Goal: Task Accomplishment & Management: Manage account settings

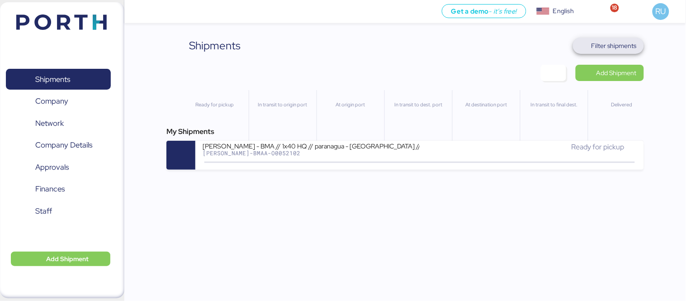
click at [614, 44] on span "Filter shipments" at bounding box center [613, 45] width 45 height 11
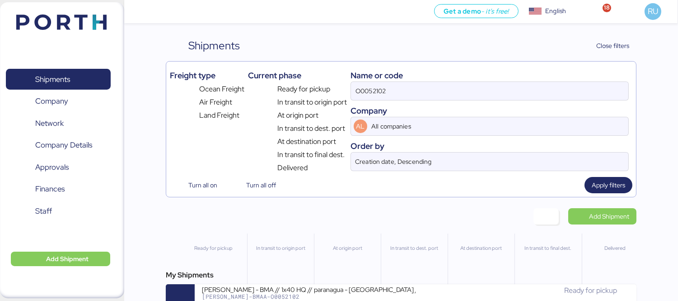
click at [477, 81] on div "O0052102" at bounding box center [490, 90] width 278 height 19
click at [477, 82] on input "O0052102" at bounding box center [489, 91] width 277 height 18
click at [477, 81] on div "O0052102" at bounding box center [490, 90] width 278 height 19
click at [477, 82] on input "O0052102" at bounding box center [489, 91] width 277 height 18
click at [487, 91] on input "O0052102" at bounding box center [489, 91] width 277 height 18
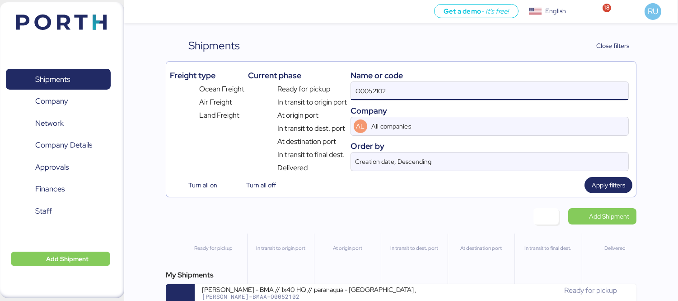
click at [487, 91] on input "O0052102" at bounding box center [489, 91] width 277 height 18
paste input "O0052117"
type input "O0052117"
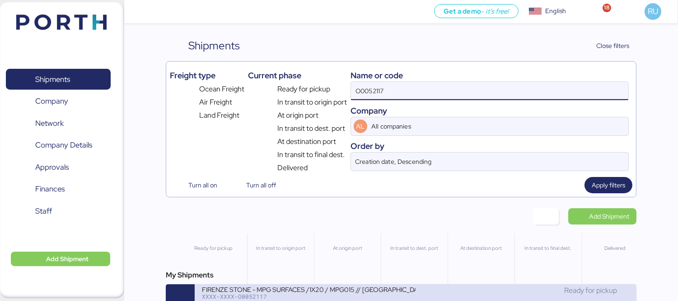
click at [386, 290] on div "FIRENZE STONE - MPG SURFACES /1X20 / MPG015 // [GEOGRAPHIC_DATA] - [GEOGRAPHIC_…" at bounding box center [309, 289] width 214 height 8
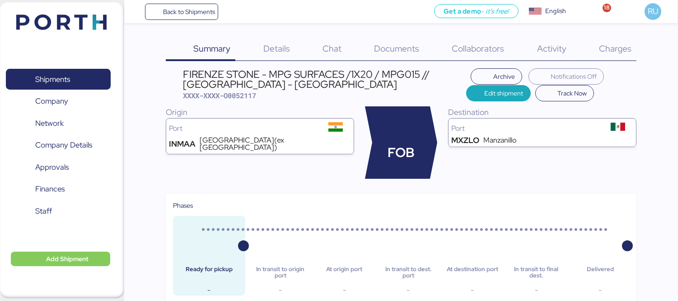
click at [386, 47] on span "Documents" at bounding box center [396, 48] width 45 height 12
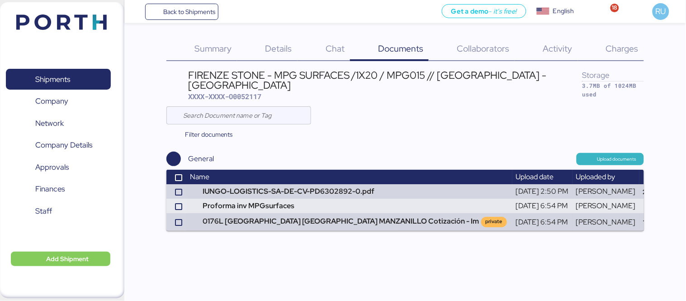
click at [582, 153] on span "Upload documents" at bounding box center [609, 159] width 67 height 12
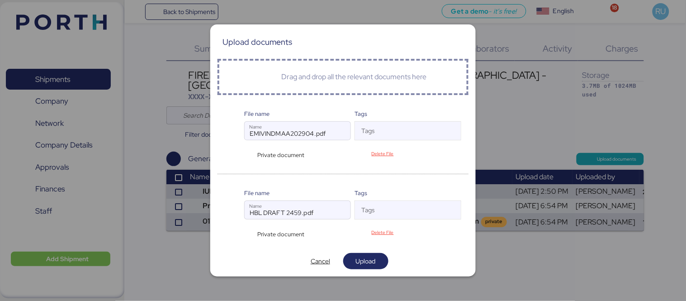
click at [249, 155] on div "Private document" at bounding box center [279, 154] width 70 height 9
click at [254, 153] on div "Private document" at bounding box center [279, 154] width 70 height 9
click at [249, 152] on div "Private document" at bounding box center [279, 154] width 70 height 9
click at [247, 154] on div "Private document" at bounding box center [279, 154] width 70 height 9
click at [254, 152] on div "Private document" at bounding box center [279, 154] width 70 height 9
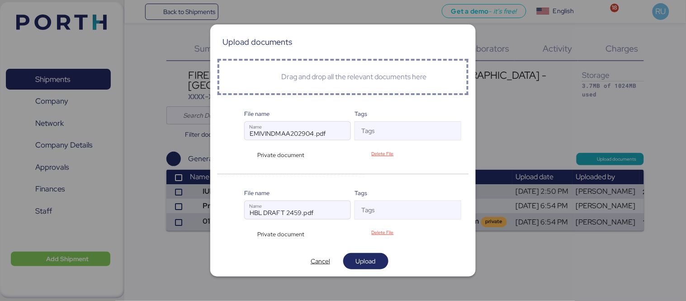
click at [260, 152] on span "Private document" at bounding box center [280, 154] width 47 height 9
click at [247, 159] on div "Private document" at bounding box center [279, 154] width 70 height 9
click at [230, 153] on div at bounding box center [235, 137] width 20 height 44
click at [251, 151] on div "Private document" at bounding box center [279, 154] width 70 height 9
click at [368, 256] on span "Upload" at bounding box center [366, 260] width 20 height 11
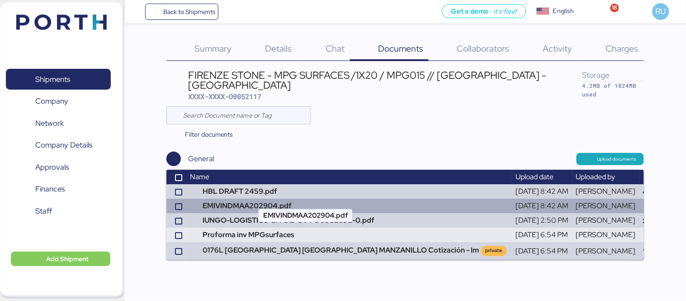
click at [378, 198] on td "EMIVINDMAA202904.pdf" at bounding box center [349, 205] width 326 height 14
click at [384, 198] on td "EMIVINDMAA202904.pdf" at bounding box center [349, 205] width 326 height 14
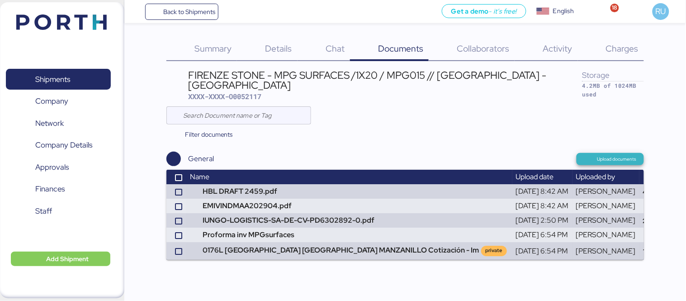
click at [593, 155] on span "Upload documents" at bounding box center [609, 159] width 53 height 8
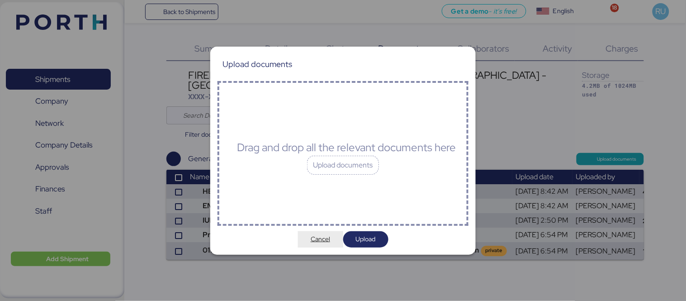
click at [317, 238] on span "Cancel" at bounding box center [319, 238] width 19 height 11
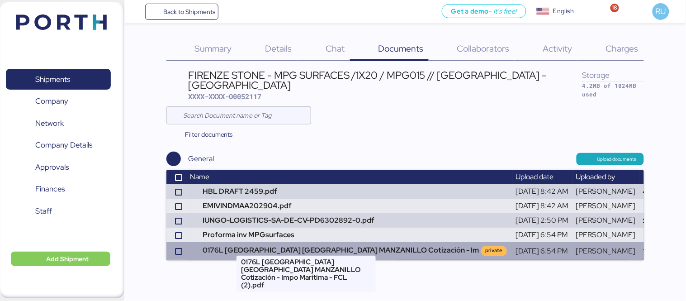
drag, startPoint x: 402, startPoint y: 232, endPoint x: 408, endPoint y: 238, distance: 7.7
click at [408, 242] on td "0176L [GEOGRAPHIC_DATA] [GEOGRAPHIC_DATA] MANZANILLO Cotización - Im private" at bounding box center [349, 250] width 326 height 17
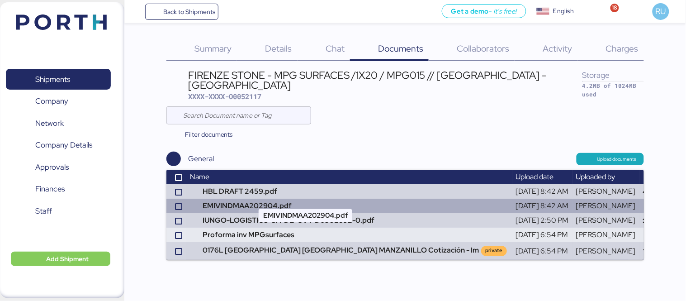
click at [343, 198] on td "EMIVINDMAA202904.pdf" at bounding box center [349, 205] width 326 height 14
click at [177, 204] on icon at bounding box center [178, 206] width 5 height 5
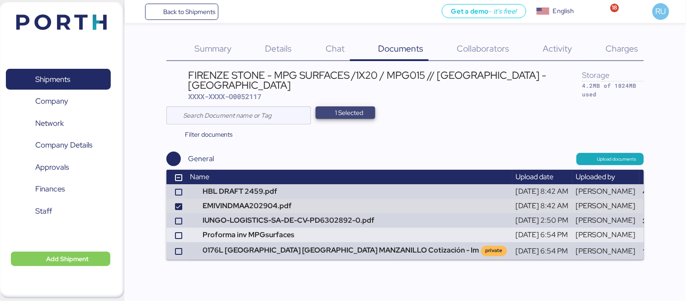
click at [350, 107] on span "1 Selected" at bounding box center [349, 112] width 28 height 11
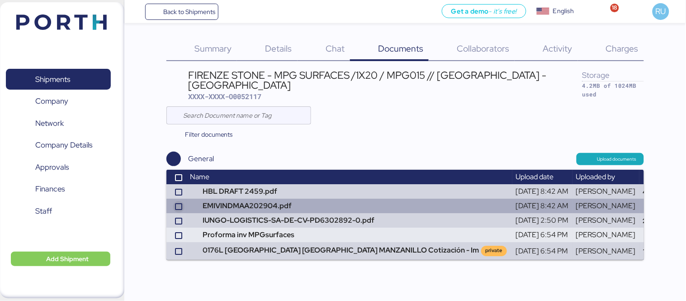
click at [178, 204] on icon at bounding box center [178, 206] width 5 height 5
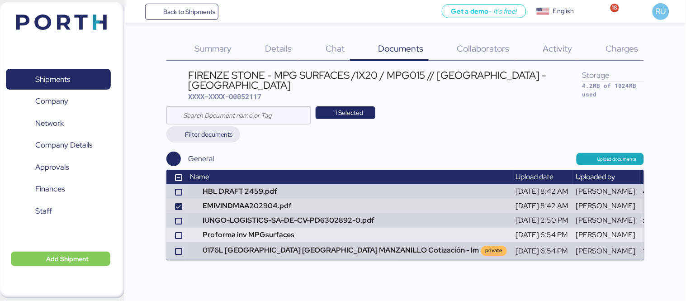
click at [209, 129] on span "Filter documents" at bounding box center [209, 134] width 48 height 11
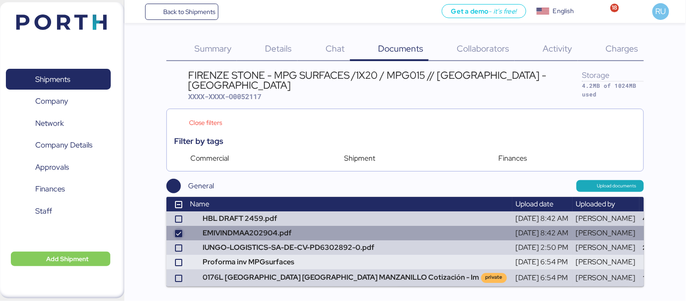
click at [176, 230] on icon at bounding box center [178, 232] width 5 height 5
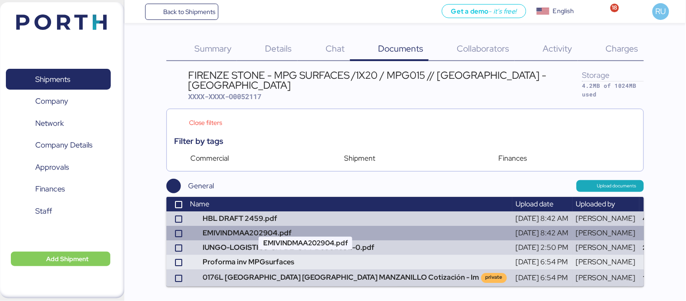
drag, startPoint x: 314, startPoint y: 224, endPoint x: 200, endPoint y: 224, distance: 113.9
click at [200, 226] on td "EMIVINDMAA202904.pdf" at bounding box center [349, 233] width 326 height 14
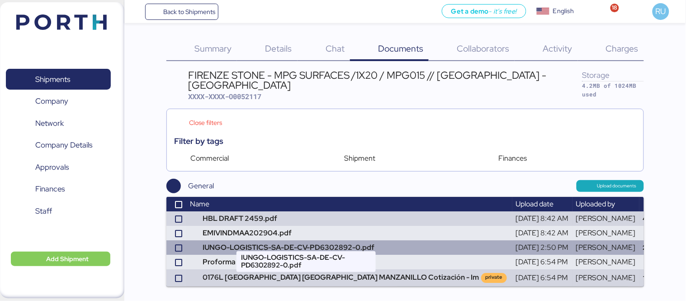
copy td "EMIVINDMAA202904.pdf"
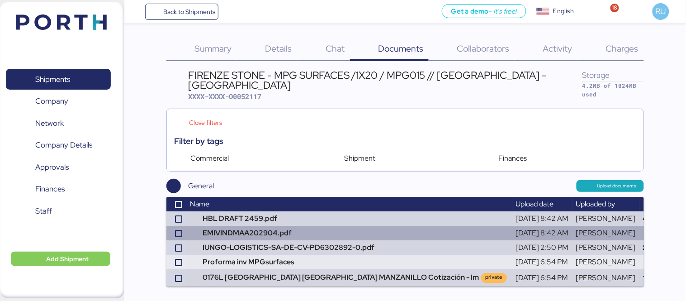
drag, startPoint x: 545, startPoint y: 224, endPoint x: 477, endPoint y: 222, distance: 67.8
click at [477, 226] on tr "EMIVINDMAA202904.pdf [DATE] 8:42 AM [PERSON_NAME] 94.7KB" at bounding box center [439, 233] width 546 height 14
click at [182, 230] on div at bounding box center [178, 233] width 7 height 7
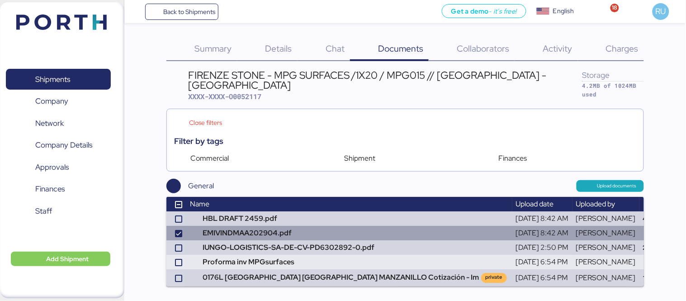
click at [174, 226] on td at bounding box center [176, 233] width 20 height 14
click at [178, 230] on icon at bounding box center [178, 232] width 5 height 5
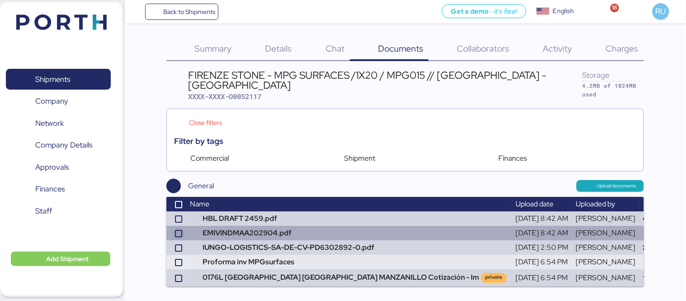
click at [179, 230] on icon at bounding box center [178, 232] width 5 height 5
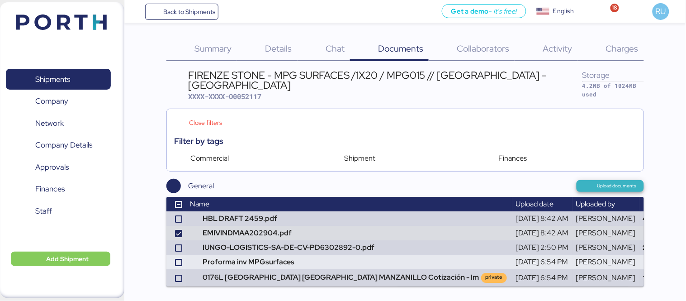
click at [616, 182] on span "Upload documents" at bounding box center [616, 186] width 39 height 8
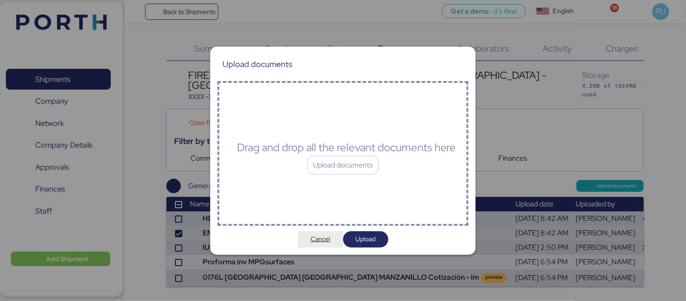
click at [321, 242] on span "Cancel" at bounding box center [319, 238] width 19 height 11
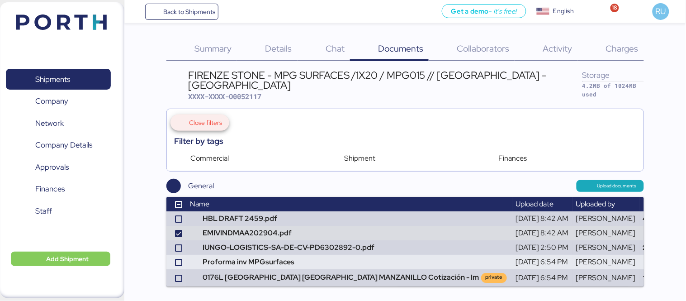
click at [202, 117] on span "Close filters" at bounding box center [205, 122] width 33 height 11
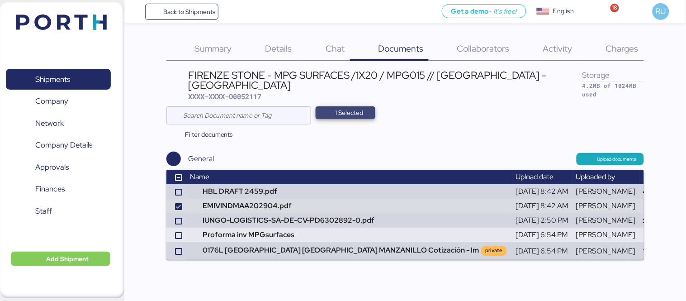
click at [333, 106] on span "1 Selected" at bounding box center [345, 112] width 45 height 13
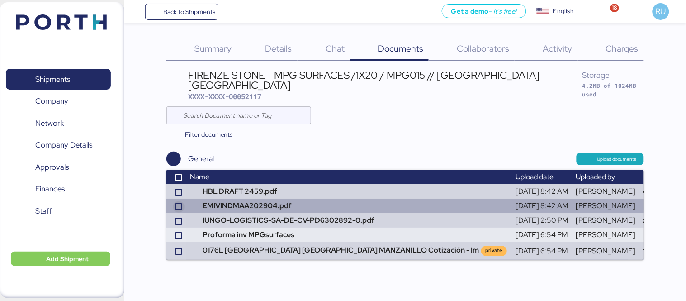
click at [177, 204] on icon at bounding box center [178, 206] width 5 height 5
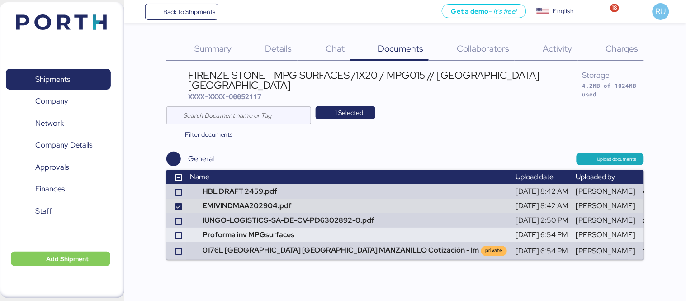
click at [235, 78] on div "FIRENZE STONE - MPG SURFACES /1X20 / MPG015 // [GEOGRAPHIC_DATA] - [GEOGRAPHIC_…" at bounding box center [385, 80] width 394 height 20
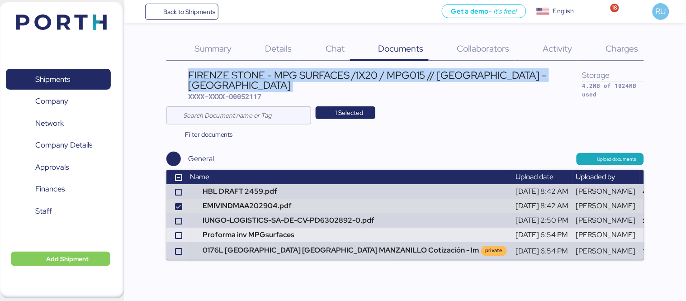
click at [235, 78] on div "FIRENZE STONE - MPG SURFACES /1X20 / MPG015 // [GEOGRAPHIC_DATA] - [GEOGRAPHIC_…" at bounding box center [385, 80] width 394 height 20
click at [199, 78] on div "FIRENZE STONE - MPG SURFACES /1X20 / MPG015 // [GEOGRAPHIC_DATA] - [GEOGRAPHIC_…" at bounding box center [385, 80] width 394 height 20
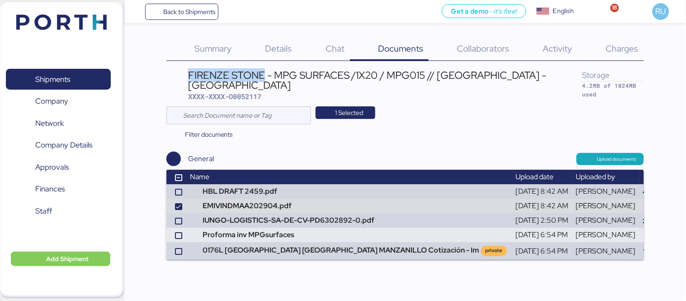
drag, startPoint x: 188, startPoint y: 71, endPoint x: 267, endPoint y: 75, distance: 79.2
click at [267, 75] on header "FIRENZE STONE - MPG SURFACES /1X20 / MPG015 // [GEOGRAPHIC_DATA] - MANZANILLO X…" at bounding box center [404, 84] width 477 height 33
copy div "FIRENZE STONE"
click at [83, 17] on img at bounding box center [61, 21] width 90 height 15
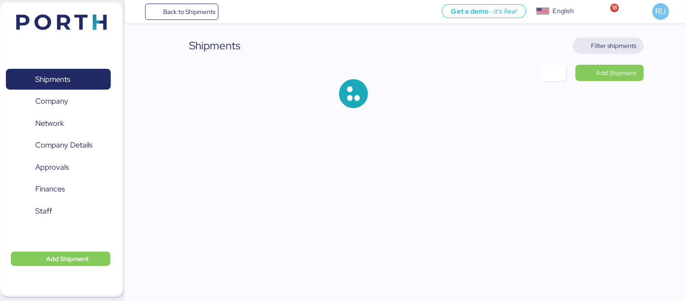
click at [604, 44] on span "Filter shipments" at bounding box center [613, 45] width 45 height 11
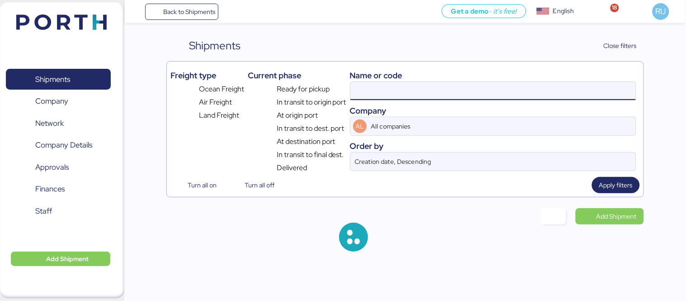
drag, startPoint x: 508, startPoint y: 84, endPoint x: 516, endPoint y: 89, distance: 9.3
click at [516, 89] on input at bounding box center [492, 91] width 285 height 18
paste input "O0051982"
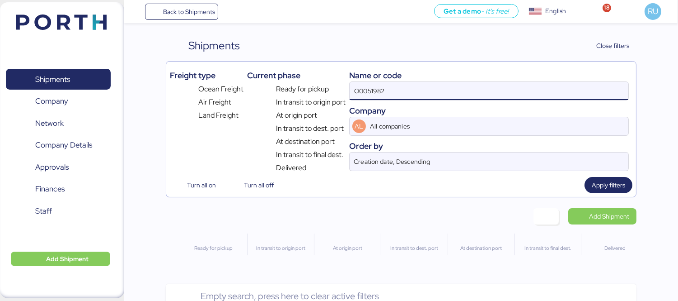
type input "O0051982"
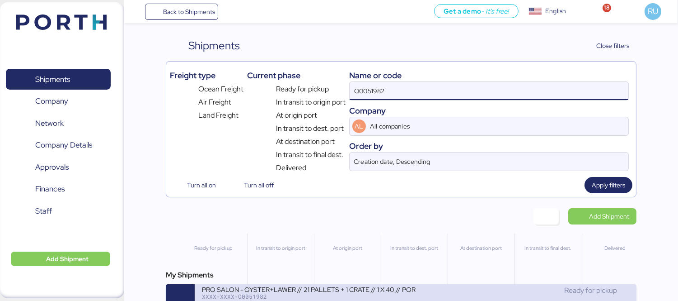
click at [401, 291] on div "PRO SALON - OYSTER+LAWER // 21 PALLETS + 1 CRATE // 1 X 40 // PORTH-168228" at bounding box center [309, 289] width 214 height 8
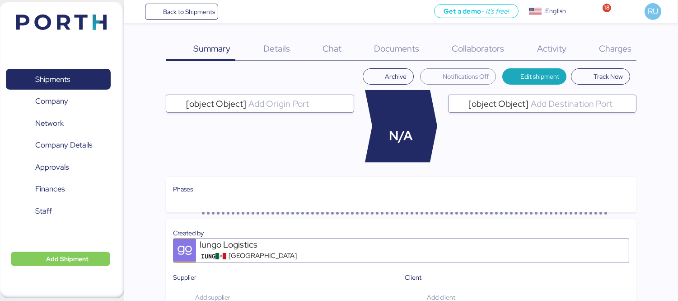
click at [602, 50] on span "Charges" at bounding box center [615, 48] width 33 height 12
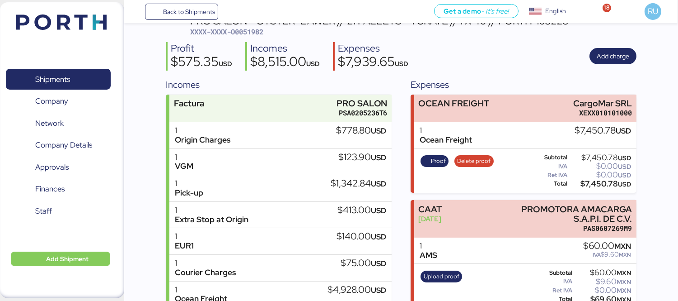
scroll to position [52, 0]
click at [615, 60] on span "Add charge" at bounding box center [613, 56] width 33 height 11
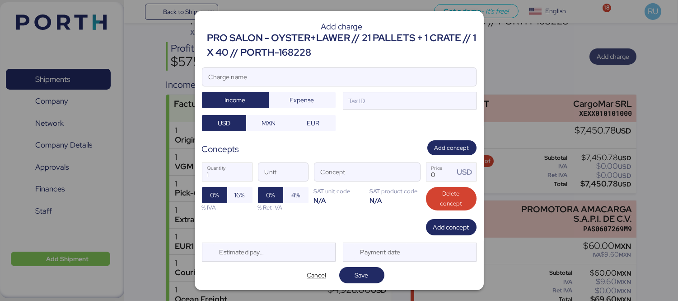
scroll to position [0, 0]
click at [433, 80] on input "Charge name" at bounding box center [339, 77] width 274 height 18
type input "C"
type input "E"
paste input "EUR1"
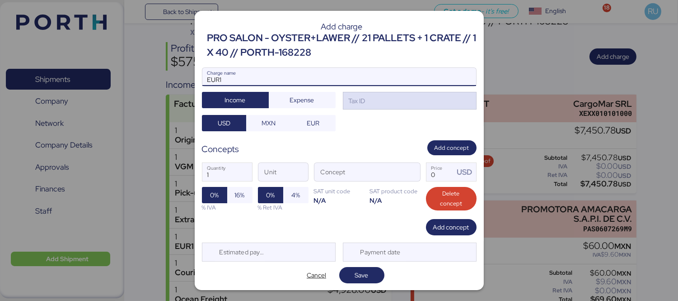
type input "EUR1"
click at [378, 106] on div "Tax ID" at bounding box center [410, 101] width 134 height 18
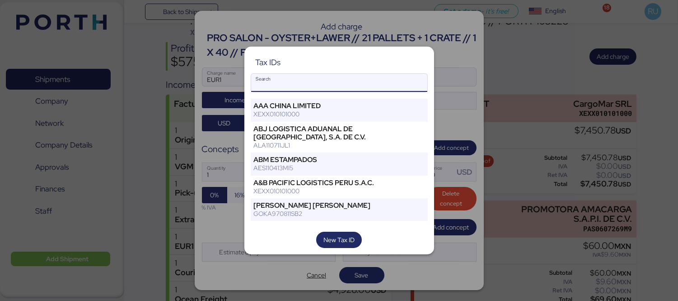
click at [364, 76] on input "Search" at bounding box center [339, 83] width 176 height 18
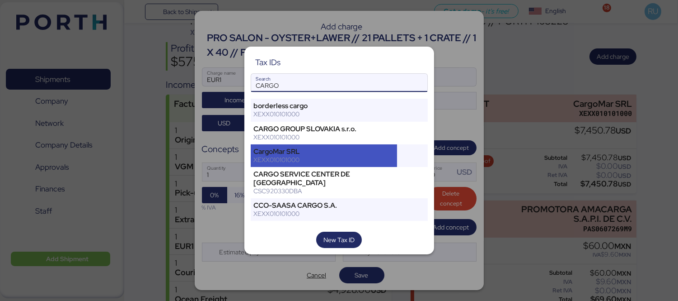
type input "CARGO"
click at [325, 151] on div "CargoMar SRL" at bounding box center [324, 151] width 141 height 8
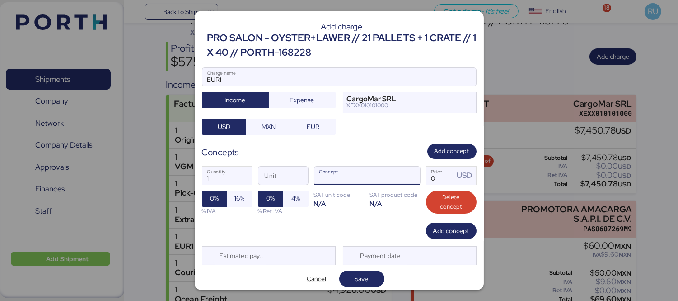
click at [399, 174] on div at bounding box center [410, 175] width 22 height 18
click at [407, 177] on span "button" at bounding box center [410, 177] width 19 height 19
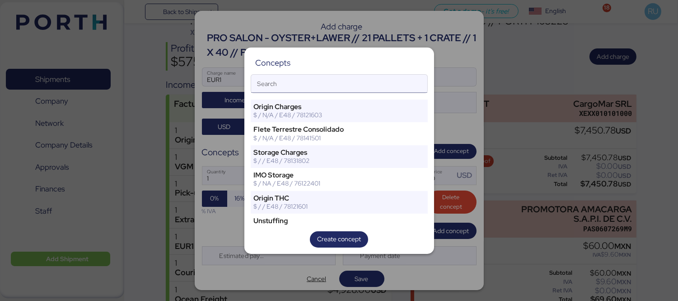
click at [353, 83] on input "Search" at bounding box center [339, 84] width 176 height 18
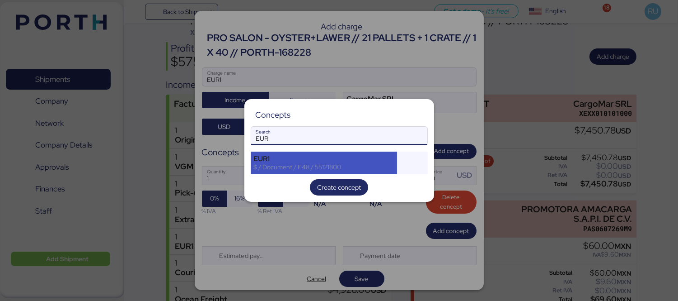
type input "EUR"
click at [299, 165] on div "$ / Document / E48 / 55121800" at bounding box center [324, 167] width 141 height 8
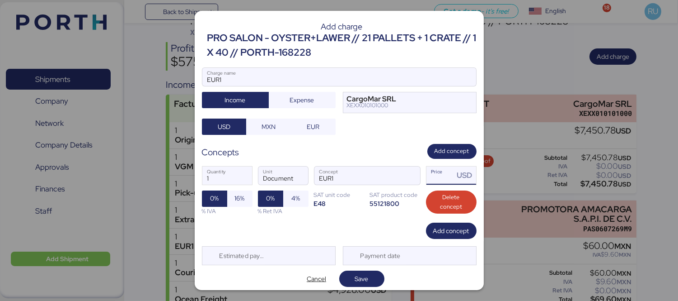
click at [428, 176] on input "Price USD" at bounding box center [441, 175] width 28 height 18
type input "3"
type input "232.44"
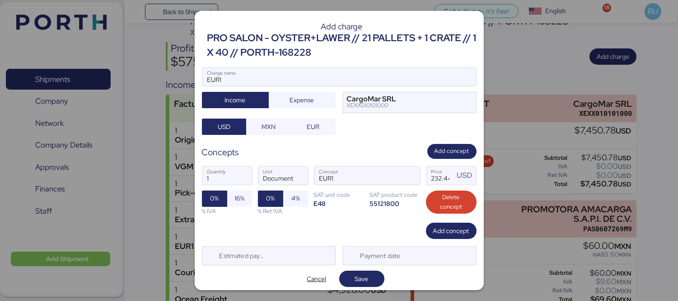
click at [296, 89] on div at bounding box center [339, 90] width 274 height 9
click at [296, 86] on input "EUR1" at bounding box center [339, 77] width 274 height 18
click at [303, 94] on span "Expense" at bounding box center [302, 99] width 24 height 11
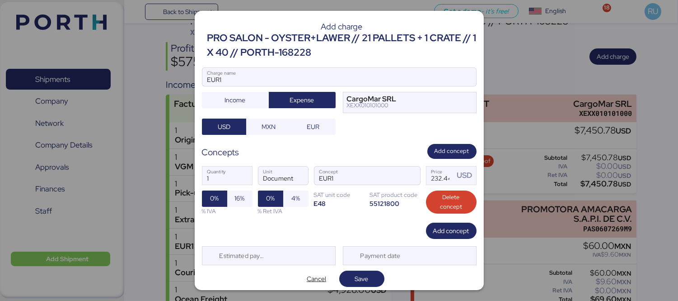
scroll to position [4, 0]
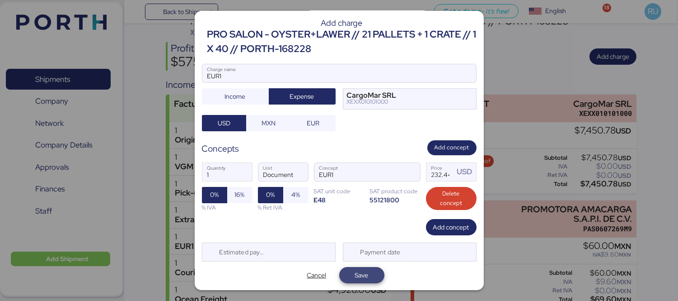
click at [355, 274] on span "Save" at bounding box center [362, 274] width 14 height 11
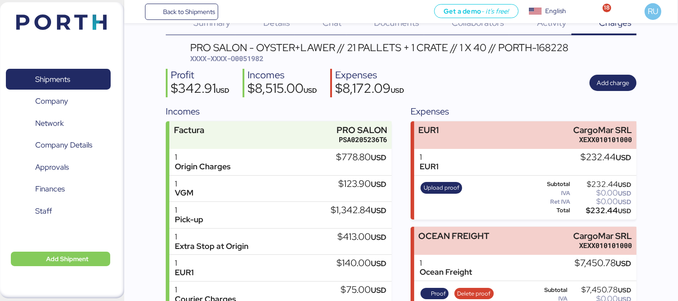
scroll to position [25, 0]
click at [454, 183] on span "Upload proof" at bounding box center [442, 188] width 36 height 10
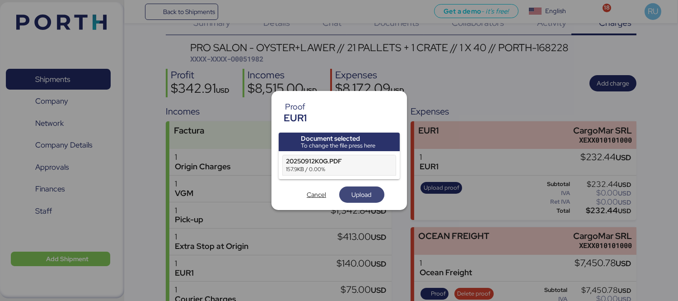
click at [368, 192] on span "Upload" at bounding box center [362, 194] width 20 height 11
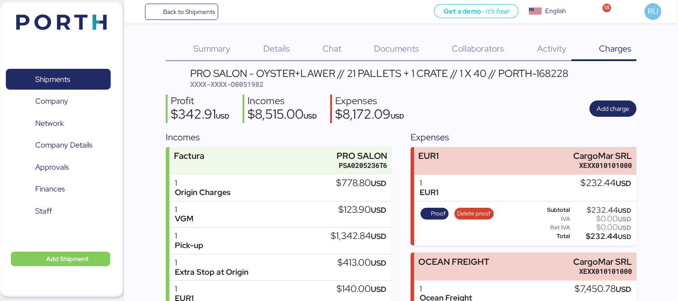
scroll to position [136, 0]
